Goal: Obtain resource: Obtain resource

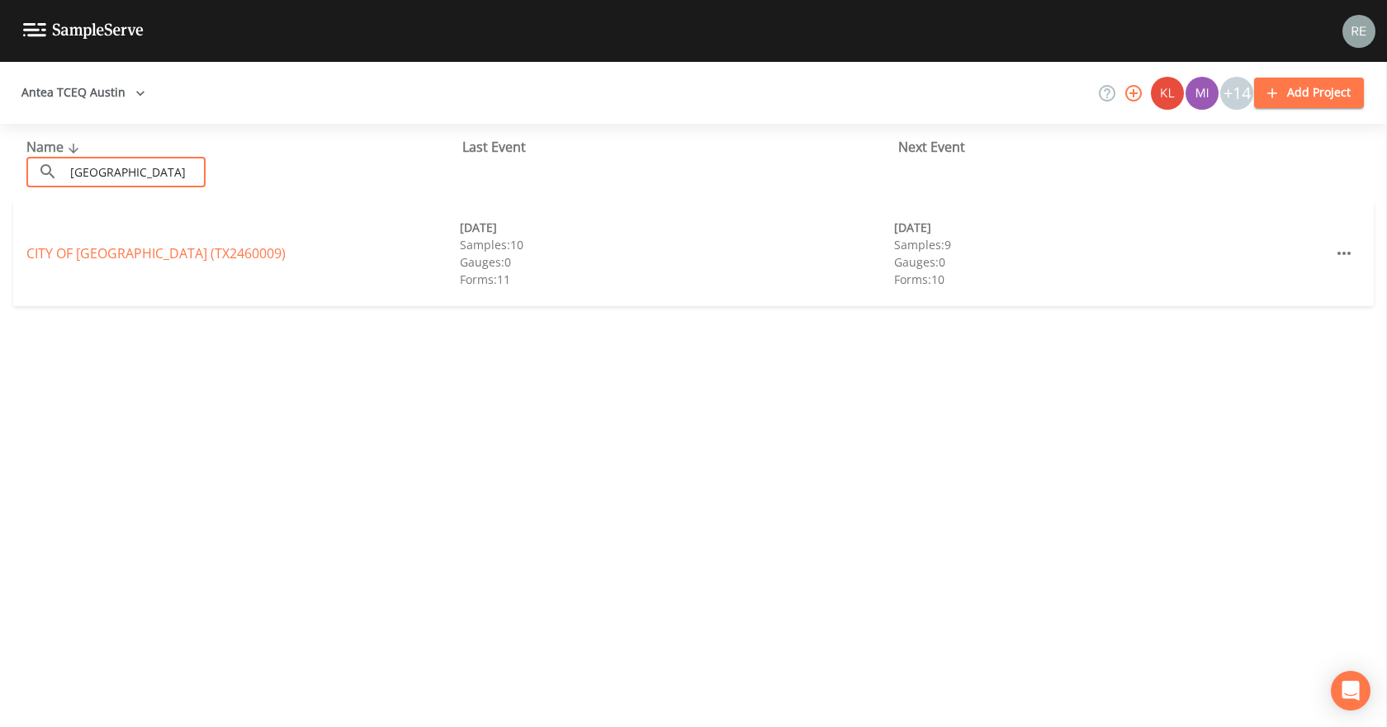
type input "[GEOGRAPHIC_DATA]"
click at [117, 239] on div "CITY OF [GEOGRAPHIC_DATA] (TX2460009) [DATE] Samples: 10 Gauges: 0 Forms: 11 [D…" at bounding box center [693, 254] width 1360 height 106
click at [118, 245] on link "[GEOGRAPHIC_DATA] (TX2460009)" at bounding box center [155, 253] width 259 height 18
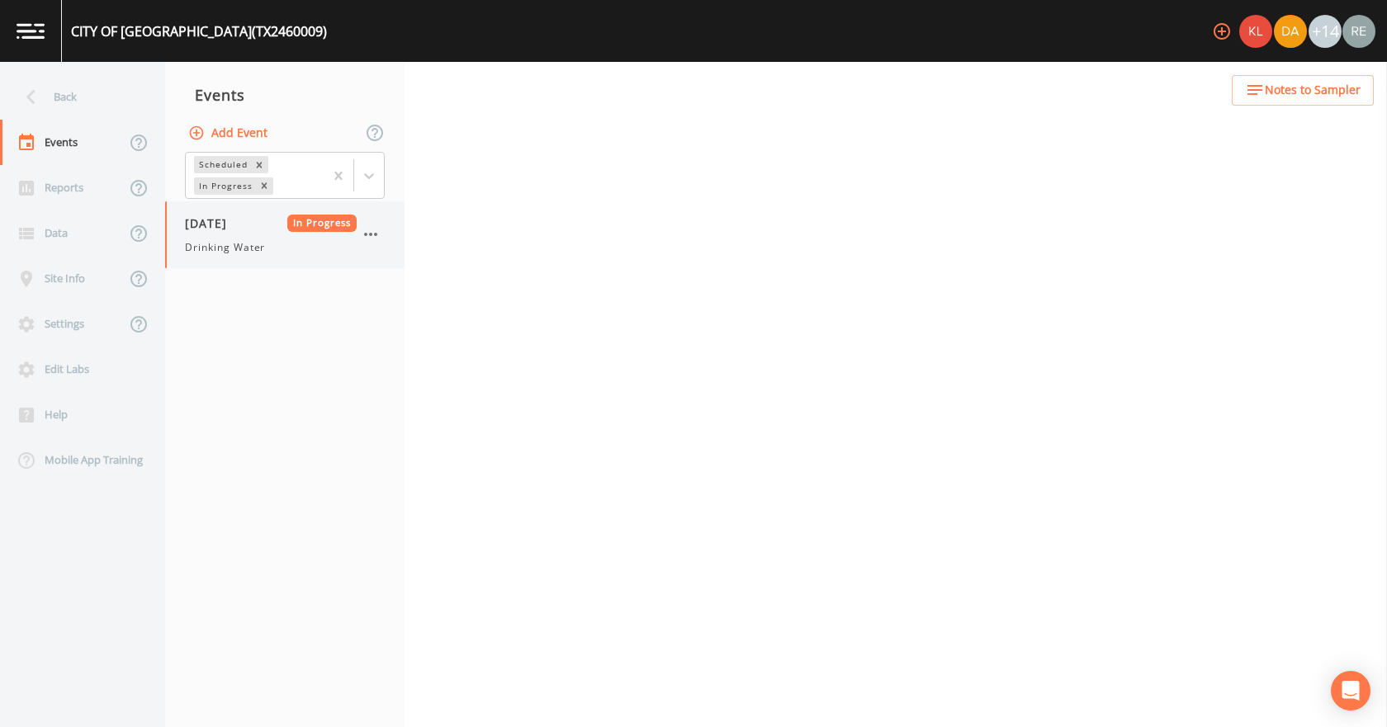
click at [220, 234] on div "[DATE] In Progress Drinking Water" at bounding box center [271, 235] width 172 height 40
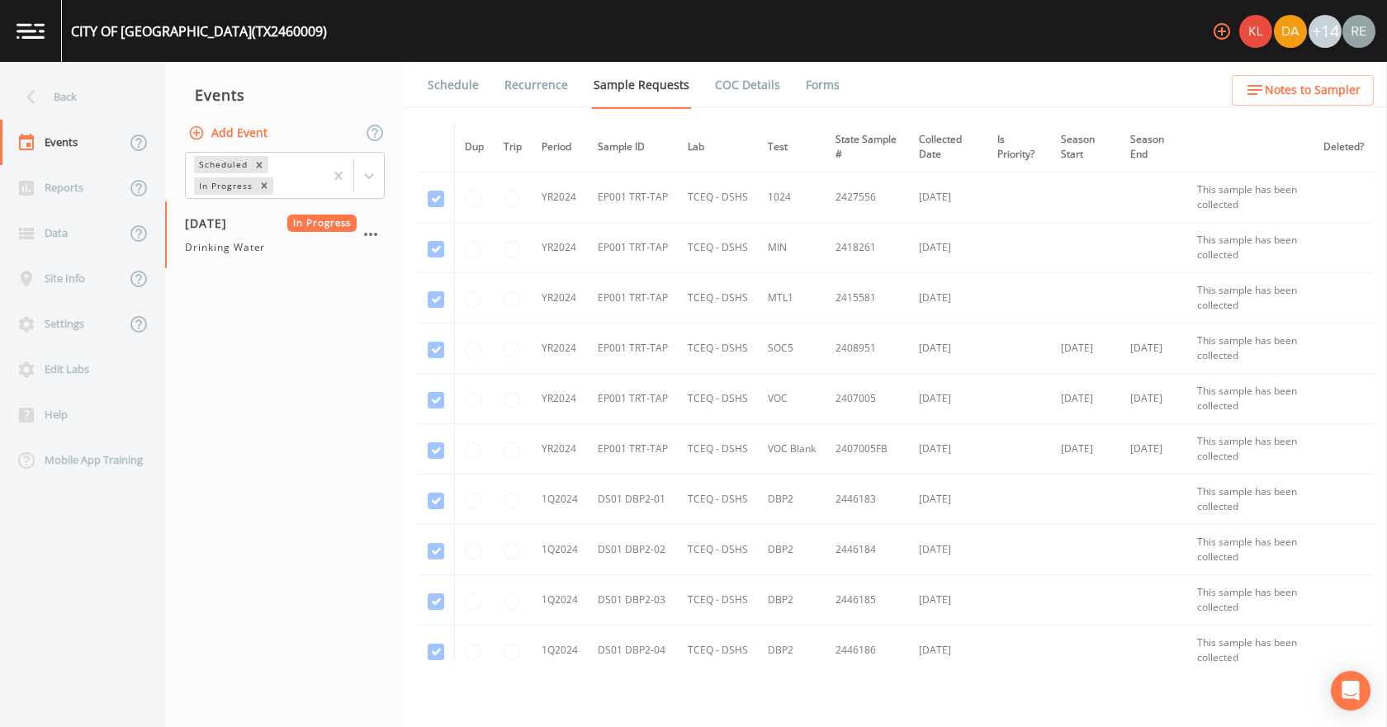
click at [806, 84] on link "Forms" at bounding box center [822, 85] width 39 height 46
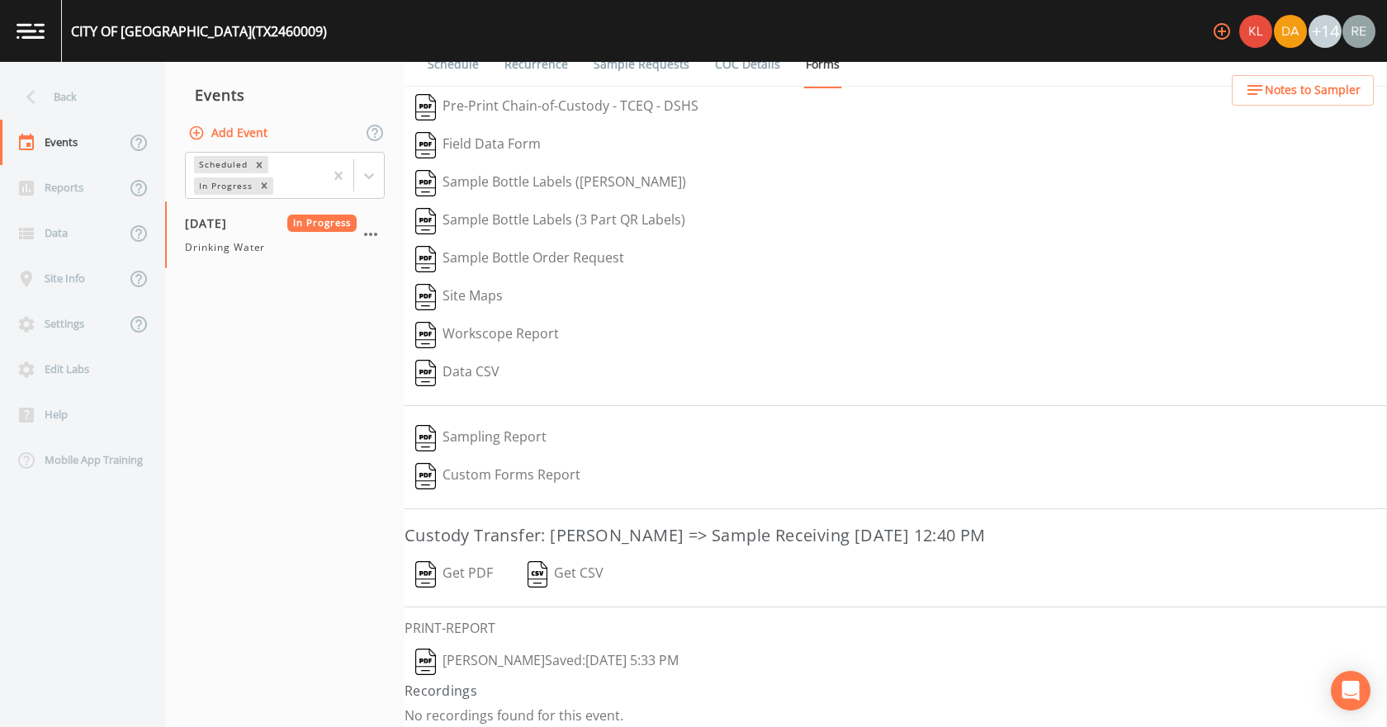
scroll to position [31, 0]
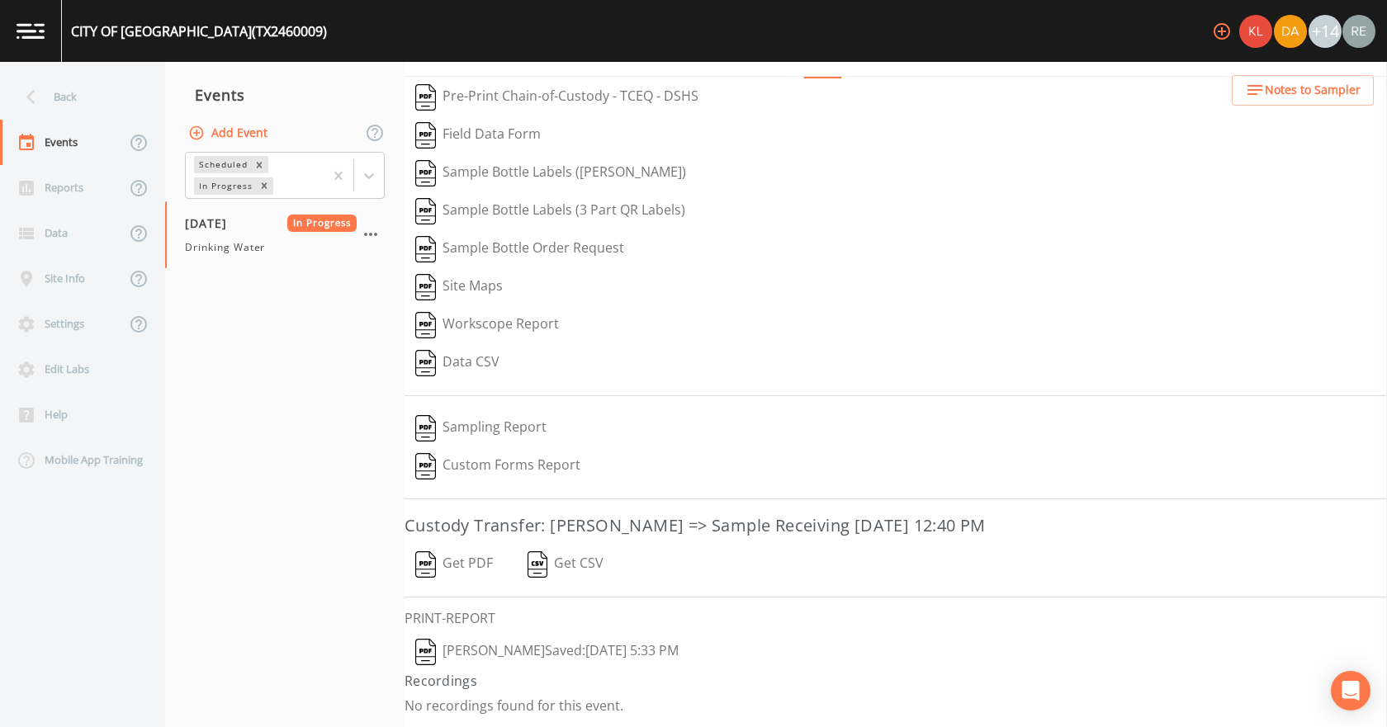
click at [556, 654] on button "[PERSON_NAME]  Saved: [DATE] 5:33 PM" at bounding box center [546, 652] width 285 height 38
click at [465, 559] on button "Get PDF" at bounding box center [453, 565] width 99 height 38
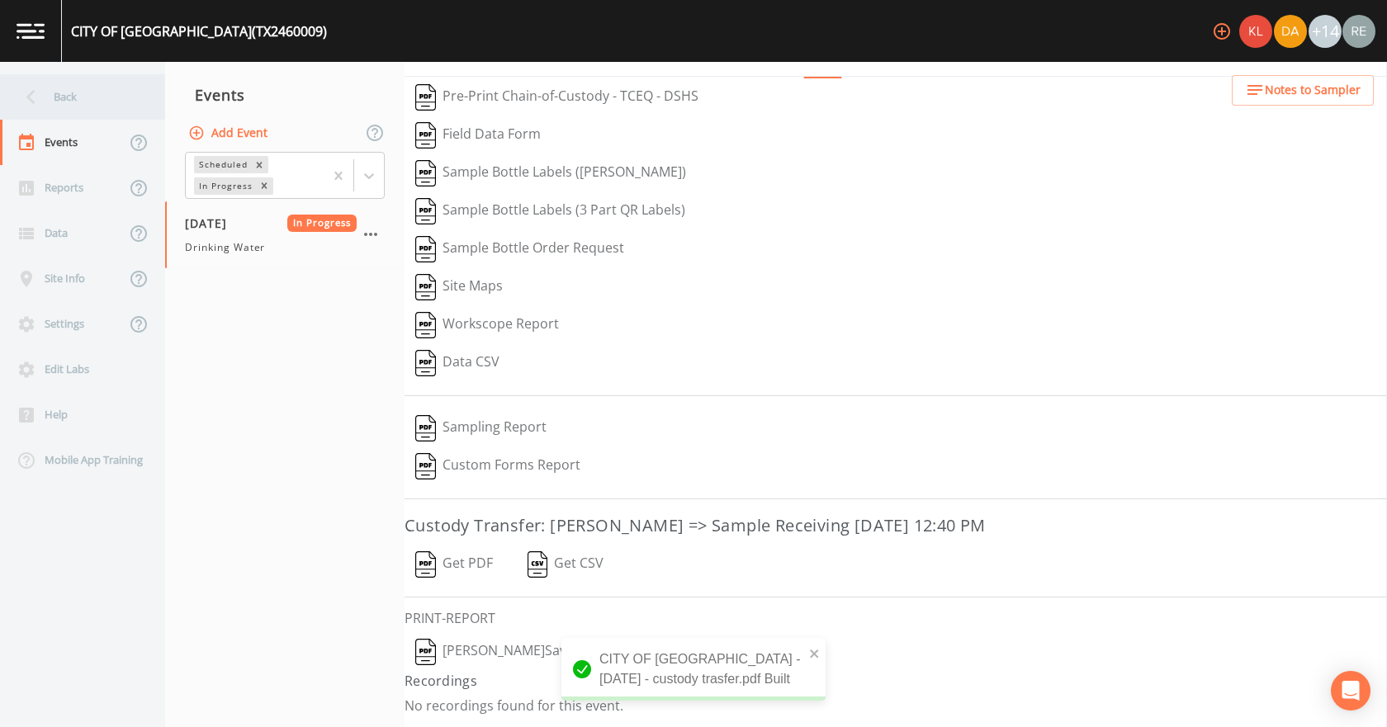
click at [73, 95] on div "Back" at bounding box center [74, 96] width 149 height 45
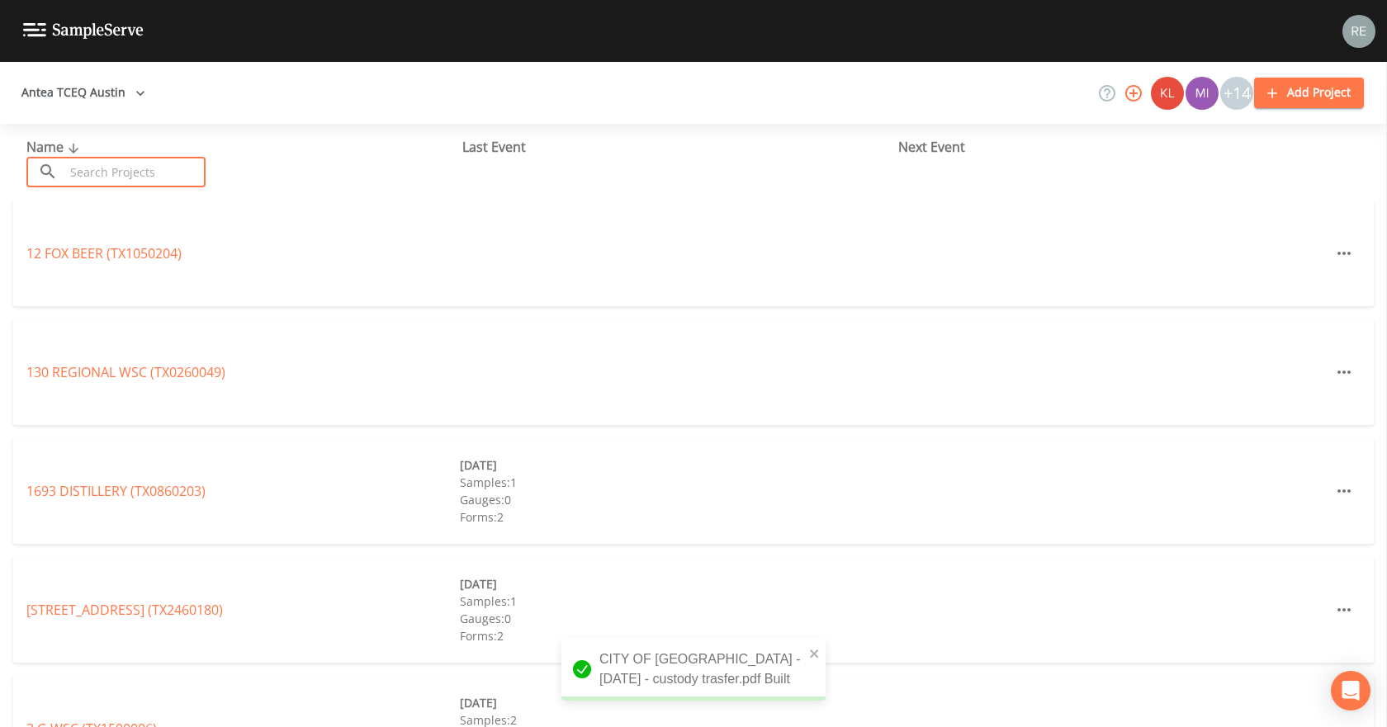
click at [110, 174] on input "text" at bounding box center [134, 172] width 141 height 31
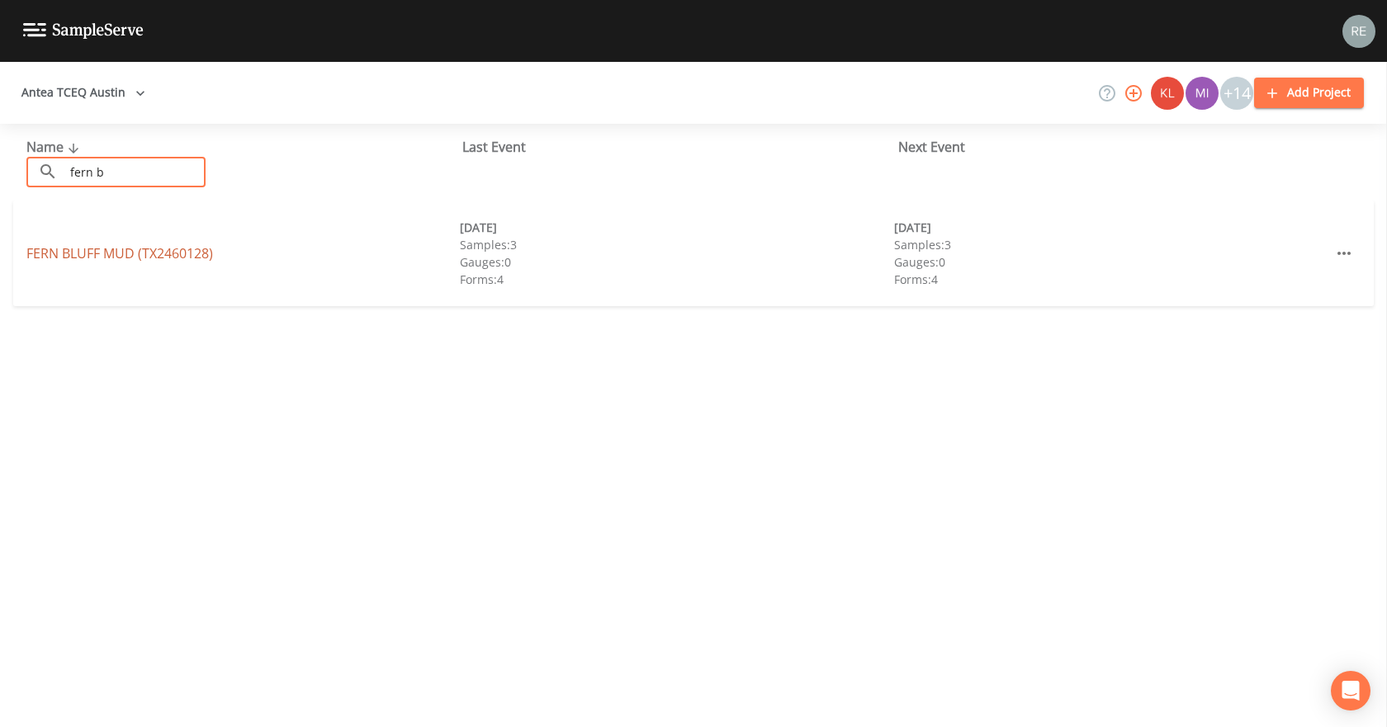
type input "fern b"
click at [111, 251] on link "[GEOGRAPHIC_DATA] (TX2460128)" at bounding box center [119, 253] width 187 height 18
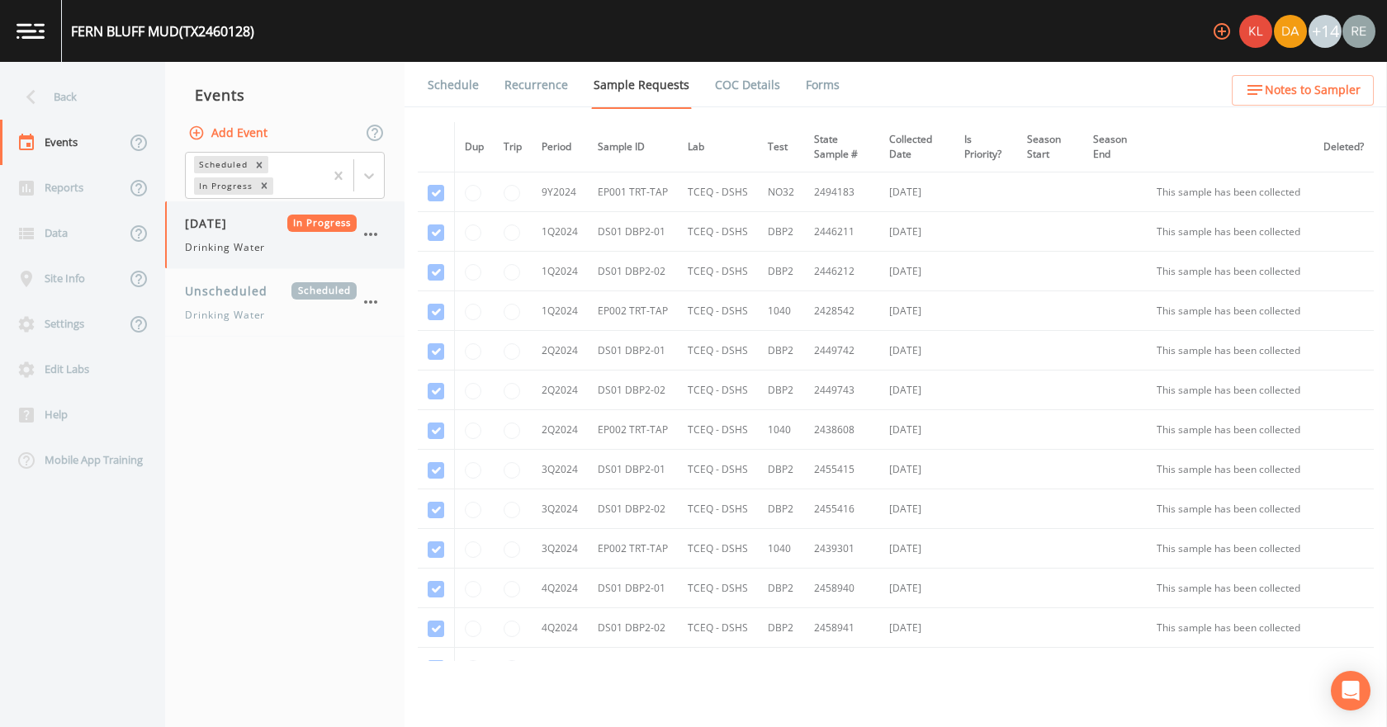
click at [229, 246] on span "Drinking Water" at bounding box center [225, 247] width 80 height 15
click at [803, 77] on link "Forms" at bounding box center [822, 85] width 39 height 46
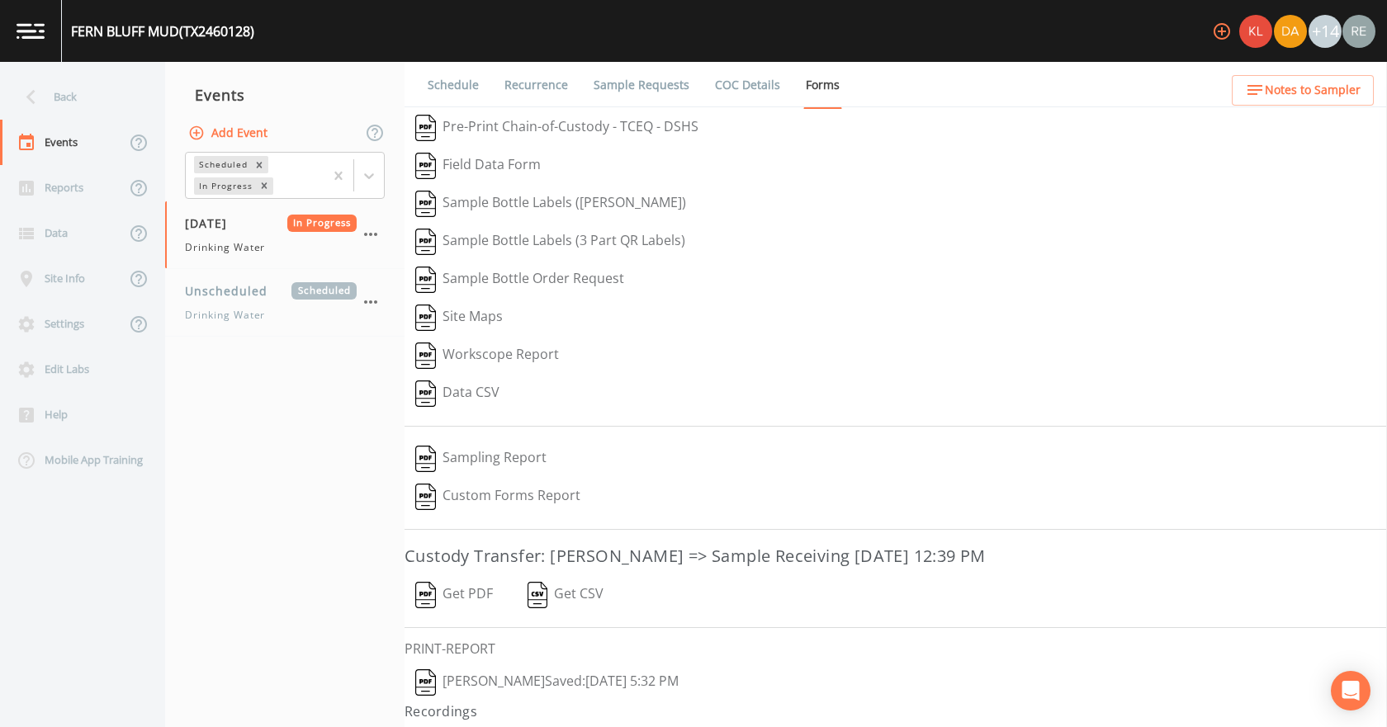
click at [526, 682] on button "[PERSON_NAME]  Saved: [DATE] 5:32 PM" at bounding box center [546, 683] width 285 height 38
click at [480, 597] on button "Get PDF" at bounding box center [453, 595] width 99 height 38
